Goal: Task Accomplishment & Management: Manage account settings

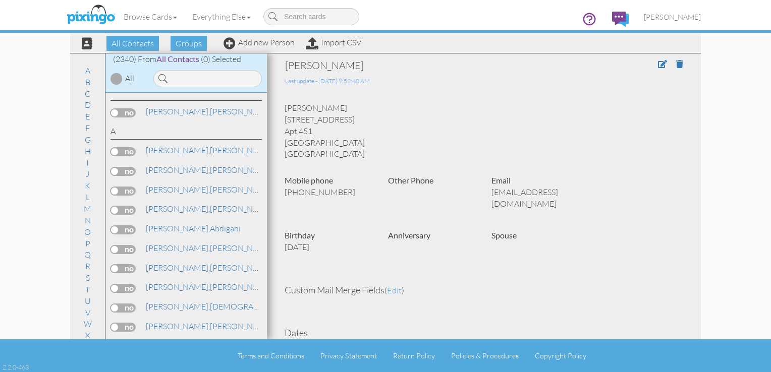
click at [196, 84] on input at bounding box center [207, 78] width 108 height 17
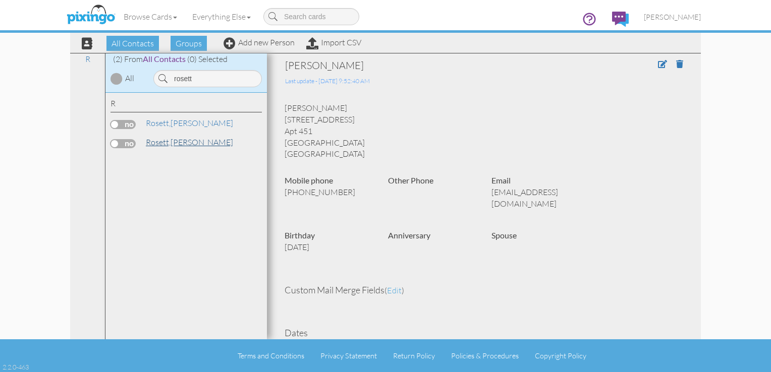
type input "rosett"
click at [155, 146] on span "Rosett," at bounding box center [158, 142] width 25 height 10
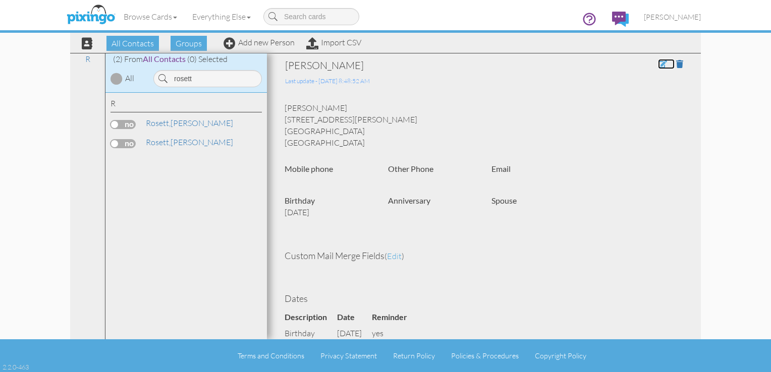
click at [658, 64] on span at bounding box center [662, 64] width 9 height 8
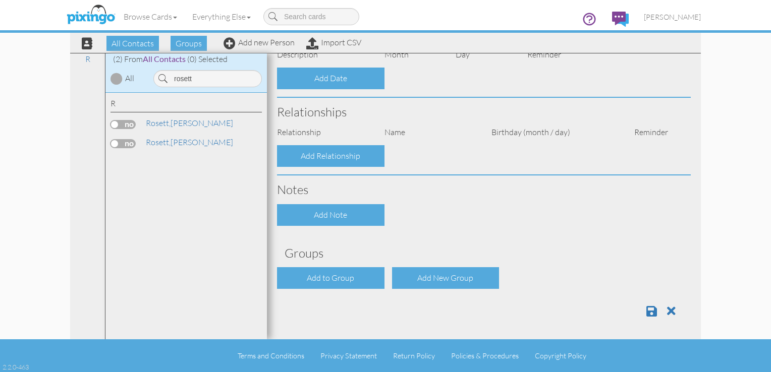
type input "[PERSON_NAME]"
type input "Rosett"
type input "[STREET_ADDRESS][PERSON_NAME]"
type input "Hastings"
type input "55033"
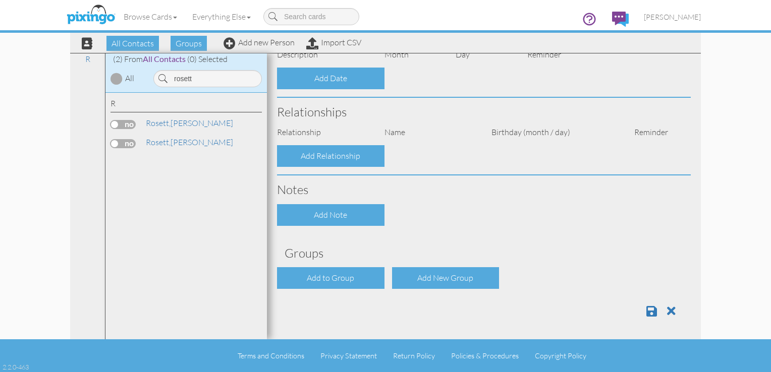
select select "object:7350"
select select "object:7595"
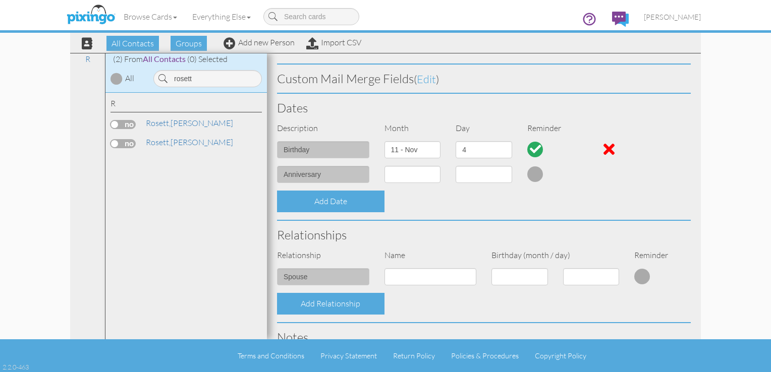
scroll to position [167, 0]
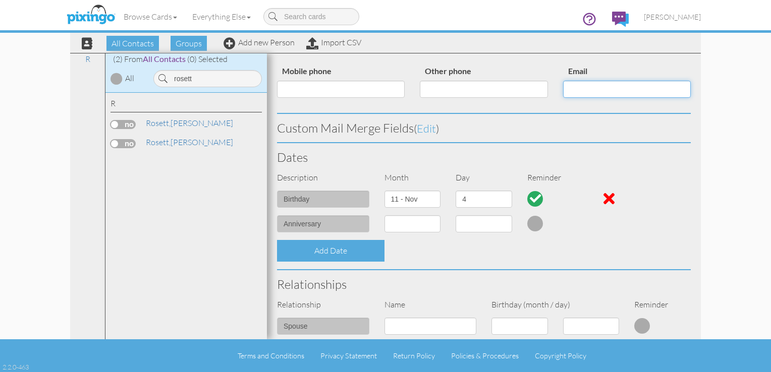
click at [579, 83] on input "Email" at bounding box center [627, 89] width 128 height 17
click at [589, 88] on input "[EMAIL_ADDRESS][DOMAIN_NAME]" at bounding box center [627, 89] width 128 height 17
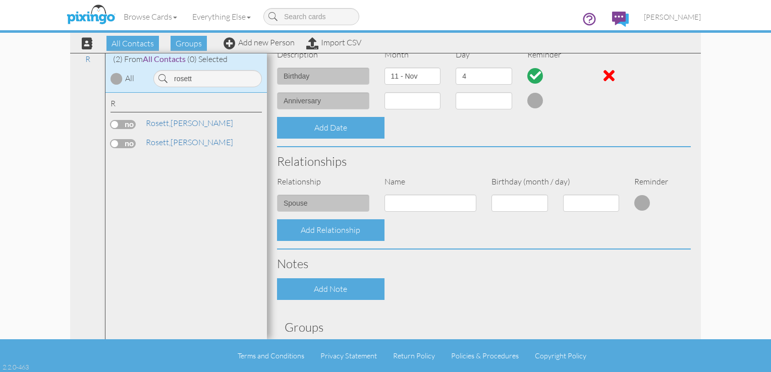
scroll to position [389, 0]
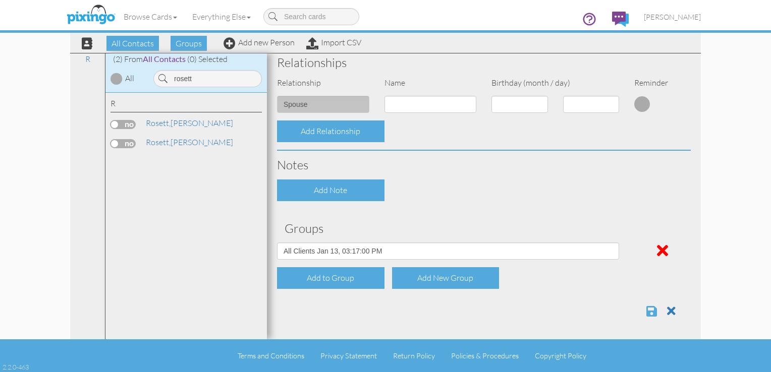
type input "[EMAIL_ADDRESS][DOMAIN_NAME]"
click at [647, 312] on span at bounding box center [651, 311] width 11 height 12
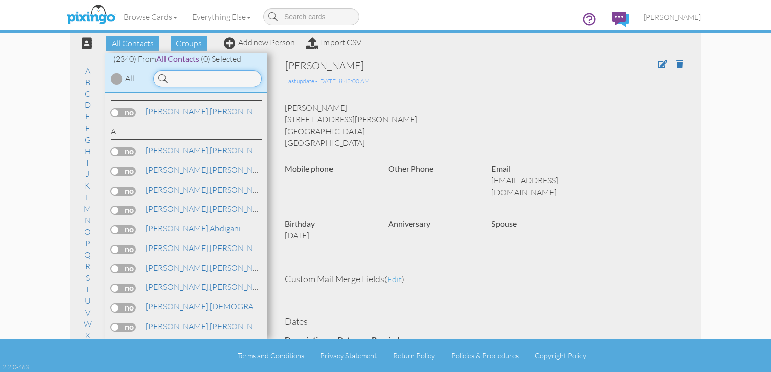
click at [218, 79] on input at bounding box center [207, 78] width 108 height 17
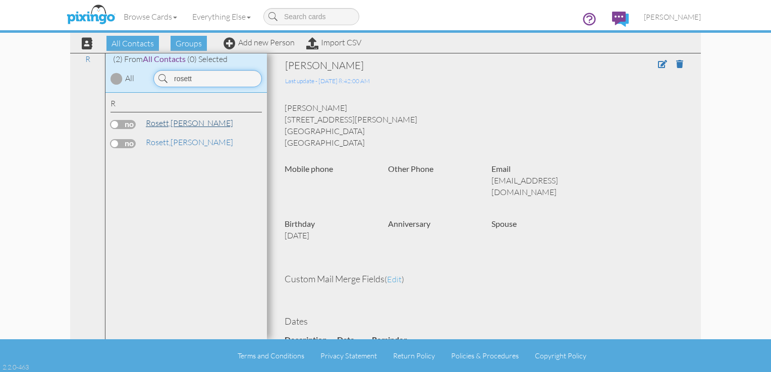
type input "rosett"
click at [162, 125] on span "Rosett," at bounding box center [158, 123] width 25 height 10
click at [658, 65] on span at bounding box center [662, 64] width 9 height 8
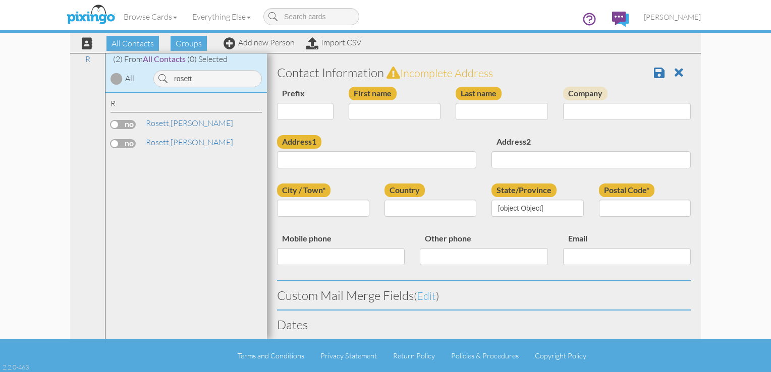
type input "[PERSON_NAME]"
type input "Rosett"
type input "[STREET_ADDRESS][PERSON_NAME]"
type input "Hastings"
type input "55033"
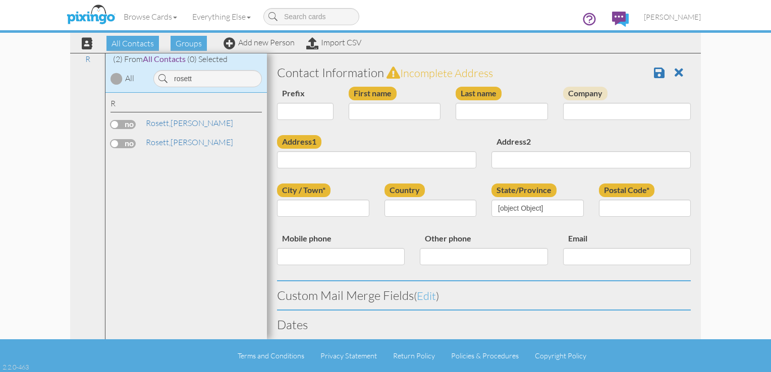
type input "612-760-5825"
type input "rosettml@embarqmail.com"
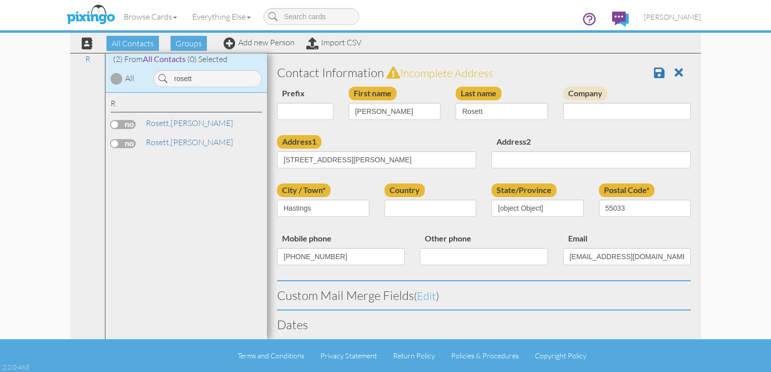
select select "object:7348"
select select "object:7593"
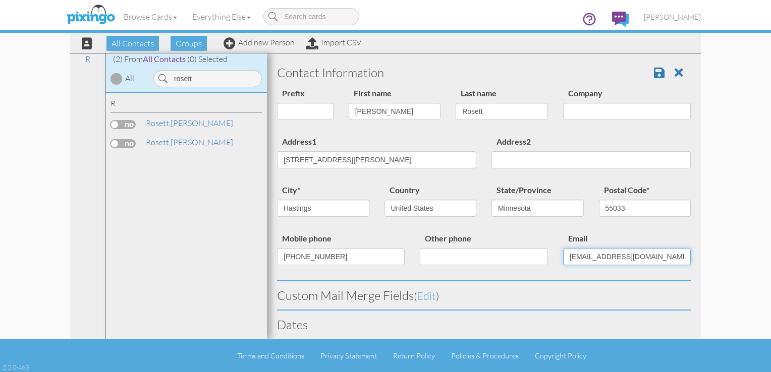
click at [587, 257] on input "rosettml@embarqmail.com" at bounding box center [627, 256] width 128 height 17
type input "[EMAIL_ADDRESS][DOMAIN_NAME]"
click at [654, 73] on span at bounding box center [659, 73] width 11 height 12
